Goal: Task Accomplishment & Management: Manage account settings

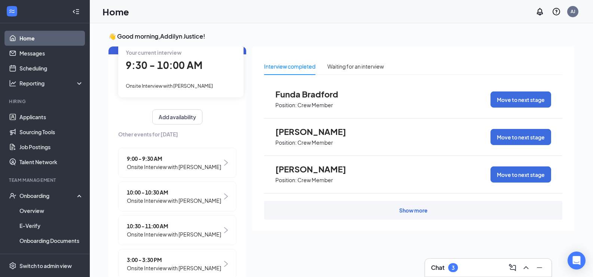
scroll to position [25, 0]
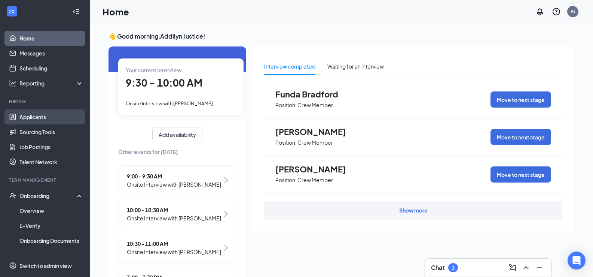
click at [41, 115] on link "Applicants" at bounding box center [51, 116] width 64 height 15
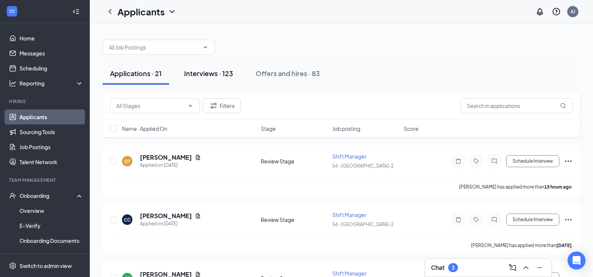
click at [232, 72] on div "Interviews · 123" at bounding box center [208, 72] width 49 height 9
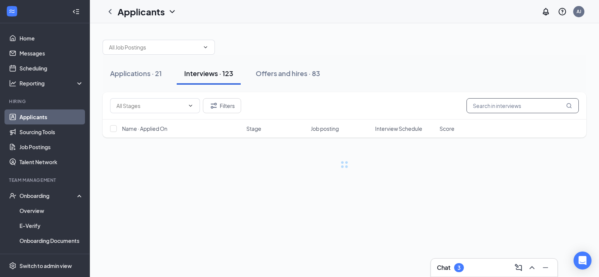
click at [499, 106] on input "text" at bounding box center [522, 105] width 112 height 15
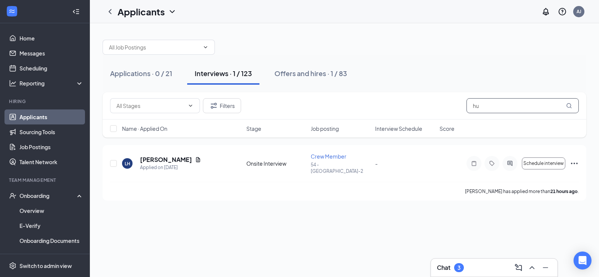
type input "h"
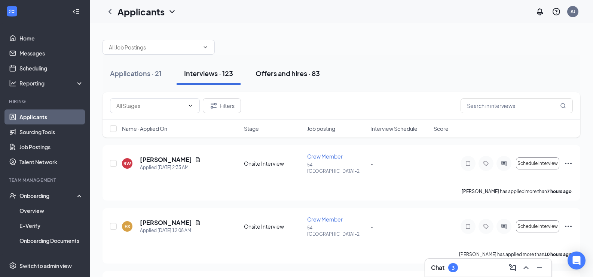
click at [280, 74] on div "Offers and hires · 83" at bounding box center [288, 72] width 64 height 9
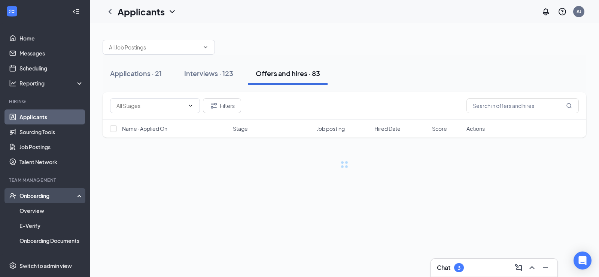
click at [33, 196] on div "Onboarding" at bounding box center [48, 195] width 58 height 7
click at [40, 198] on div "Onboarding" at bounding box center [48, 195] width 58 height 7
click at [48, 208] on link "Overview" at bounding box center [51, 210] width 64 height 15
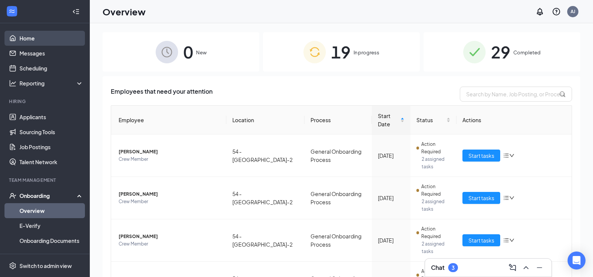
click at [25, 36] on link "Home" at bounding box center [51, 38] width 64 height 15
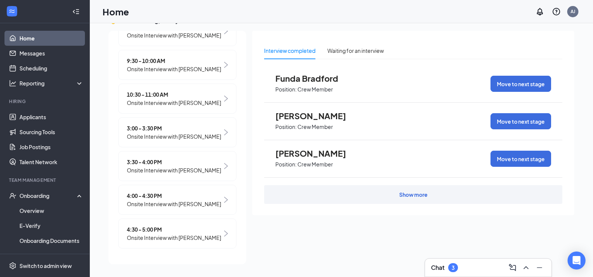
scroll to position [183, 0]
click at [44, 116] on link "Applicants" at bounding box center [51, 116] width 64 height 15
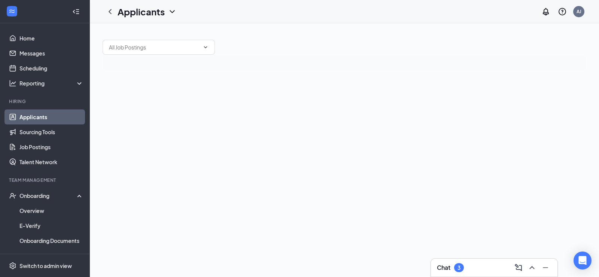
click at [60, 119] on link "Applicants" at bounding box center [51, 116] width 64 height 15
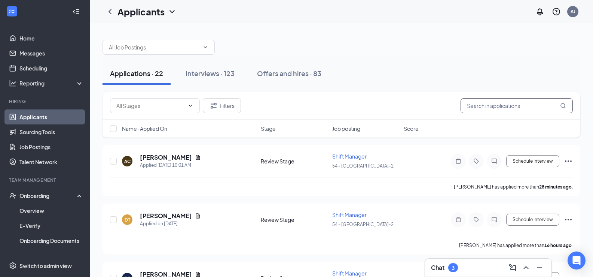
click at [507, 105] on input "text" at bounding box center [517, 105] width 112 height 15
click at [211, 73] on div "Interviews · 123" at bounding box center [210, 72] width 49 height 9
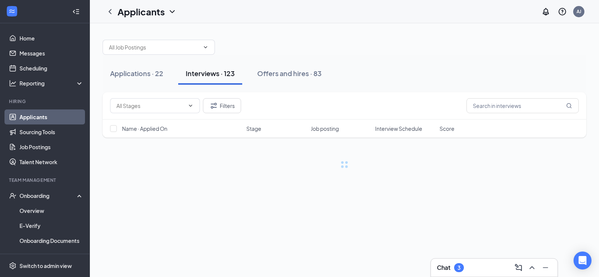
click at [511, 116] on div "Filters" at bounding box center [345, 105] width 484 height 27
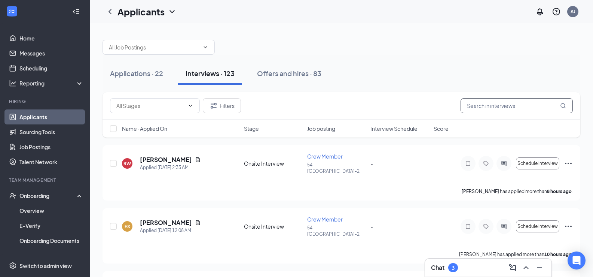
click at [496, 101] on input "text" at bounding box center [517, 105] width 112 height 15
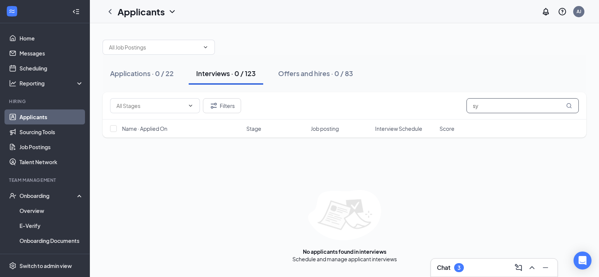
type input "s"
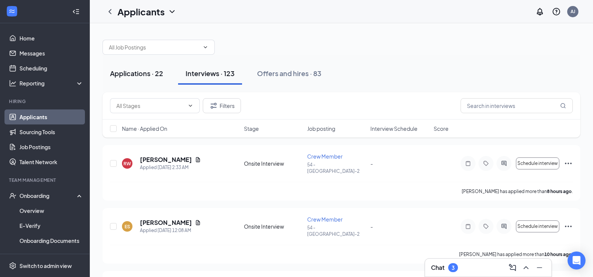
click at [140, 77] on div "Applications · 22" at bounding box center [136, 72] width 53 height 9
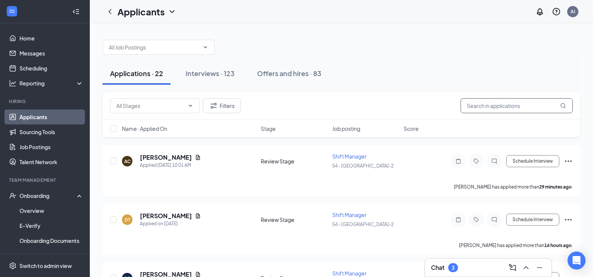
click at [525, 109] on input "text" at bounding box center [517, 105] width 112 height 15
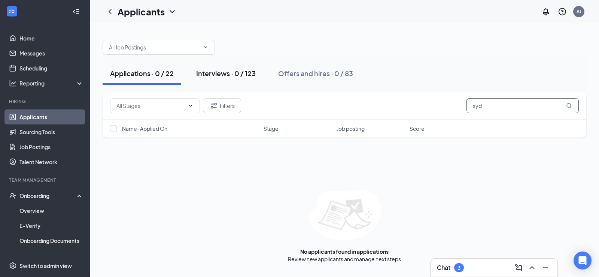
type input "syd"
click at [208, 76] on div "Interviews · 0 / 123" at bounding box center [226, 72] width 60 height 9
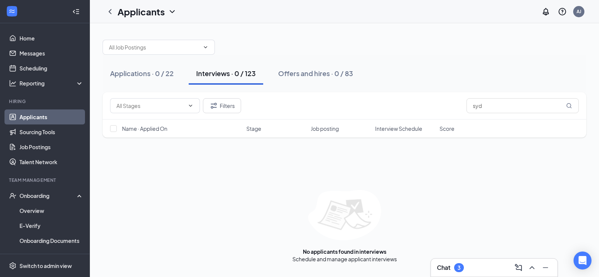
click at [238, 72] on div "Interviews · 0 / 123" at bounding box center [226, 72] width 60 height 9
click at [489, 106] on input "syd" at bounding box center [522, 105] width 112 height 15
type input "sydann"
click at [30, 43] on link "Home" at bounding box center [51, 38] width 64 height 15
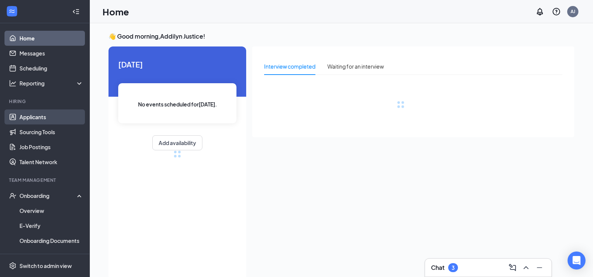
click at [52, 118] on link "Applicants" at bounding box center [51, 116] width 64 height 15
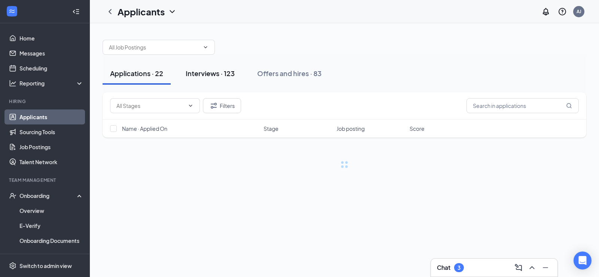
click at [227, 65] on button "Interviews · 123" at bounding box center [210, 73] width 64 height 22
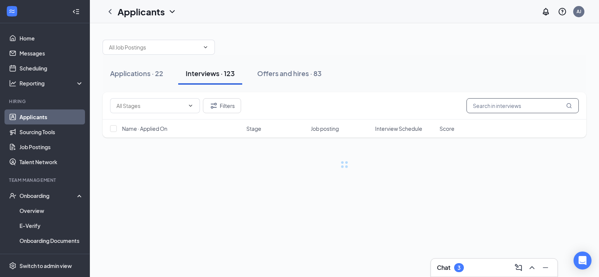
click at [489, 112] on input "text" at bounding box center [522, 105] width 112 height 15
type input "syd"
click at [7, 276] on html "Home Messages Scheduling Reporting Hiring Applicants Sourcing Tools Job Posting…" at bounding box center [299, 138] width 599 height 277
click at [445, 48] on div at bounding box center [345, 43] width 484 height 22
